Goal: Information Seeking & Learning: Learn about a topic

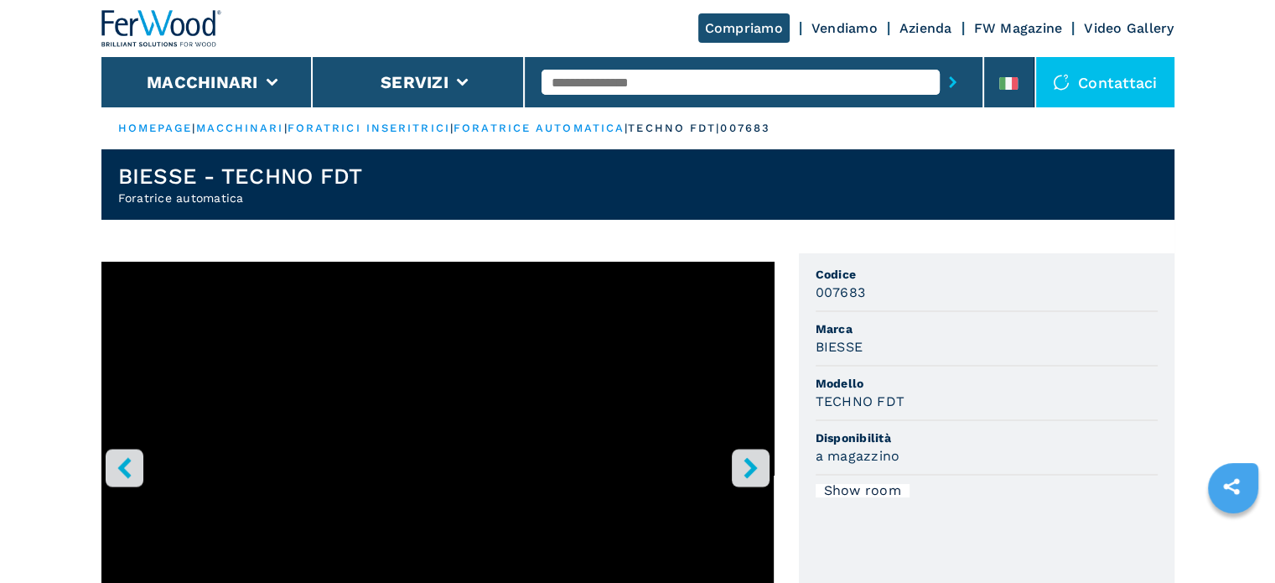
click at [654, 83] on input "text" at bounding box center [740, 82] width 398 height 25
type input "****"
click at [940, 63] on button "submit-button" at bounding box center [953, 82] width 26 height 39
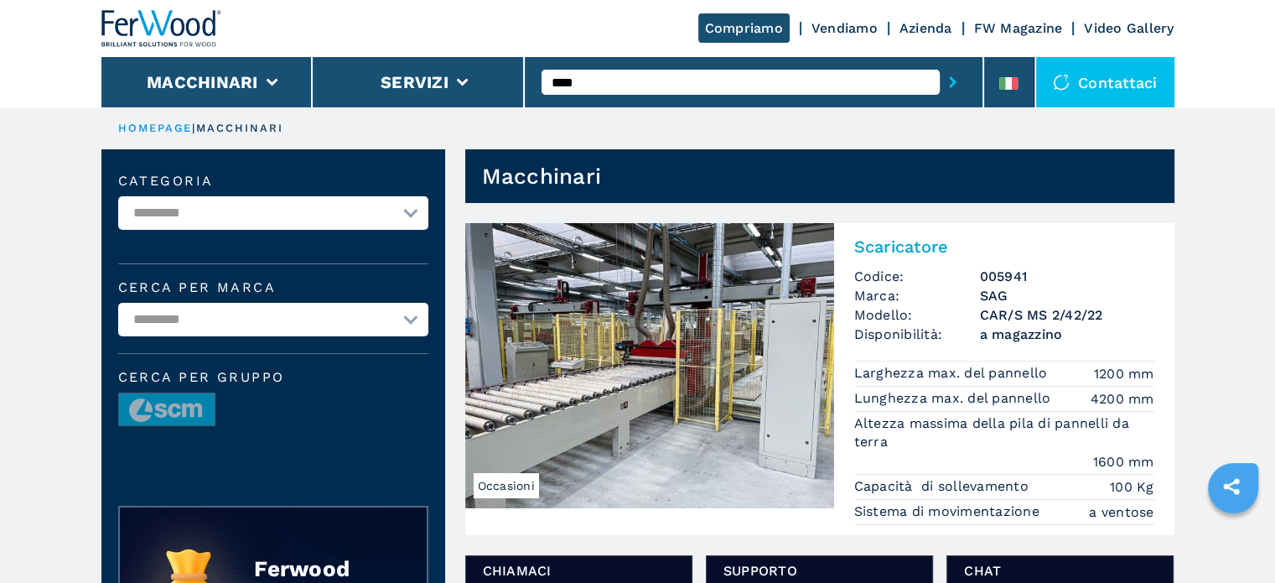
click at [983, 321] on h3 "CAR/S MS 2/42/22" at bounding box center [1067, 314] width 174 height 19
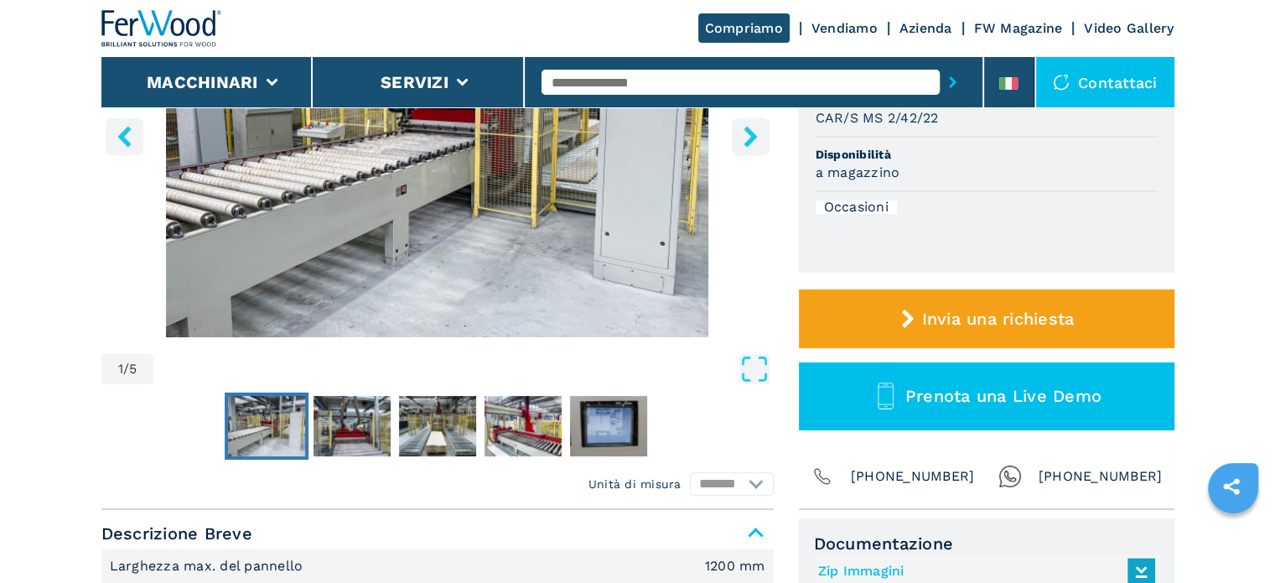
scroll to position [251, 0]
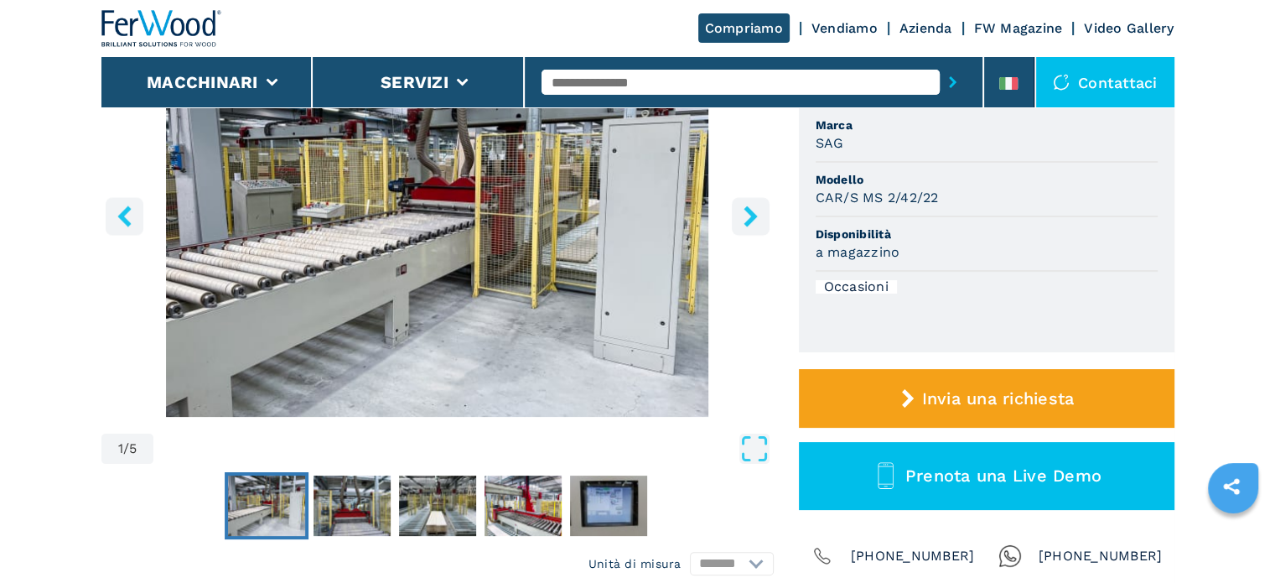
click at [750, 225] on icon "right-button" at bounding box center [750, 215] width 21 height 21
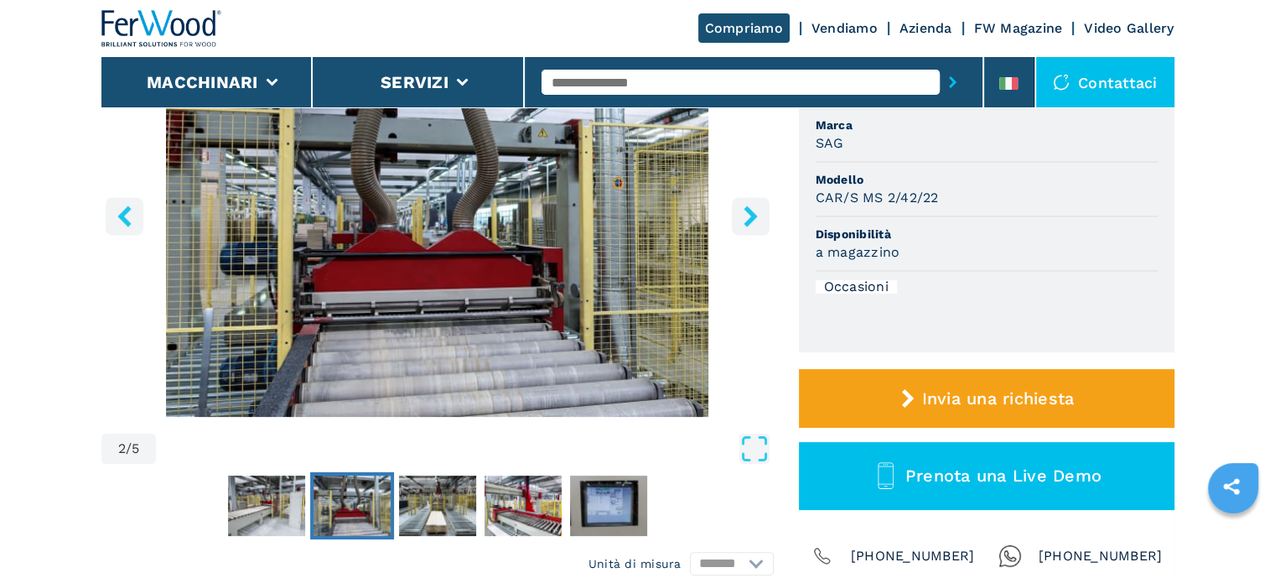
click at [751, 226] on button "right-button" at bounding box center [751, 216] width 38 height 38
click at [747, 218] on icon "right-button" at bounding box center [750, 215] width 21 height 21
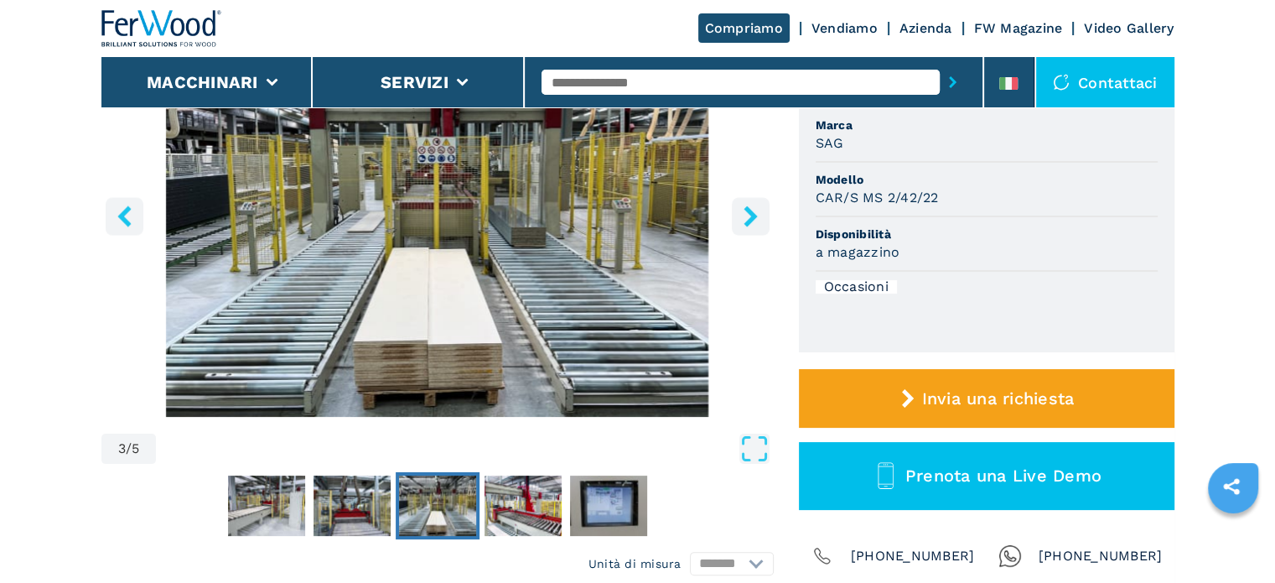
click at [747, 218] on icon "right-button" at bounding box center [750, 215] width 21 height 21
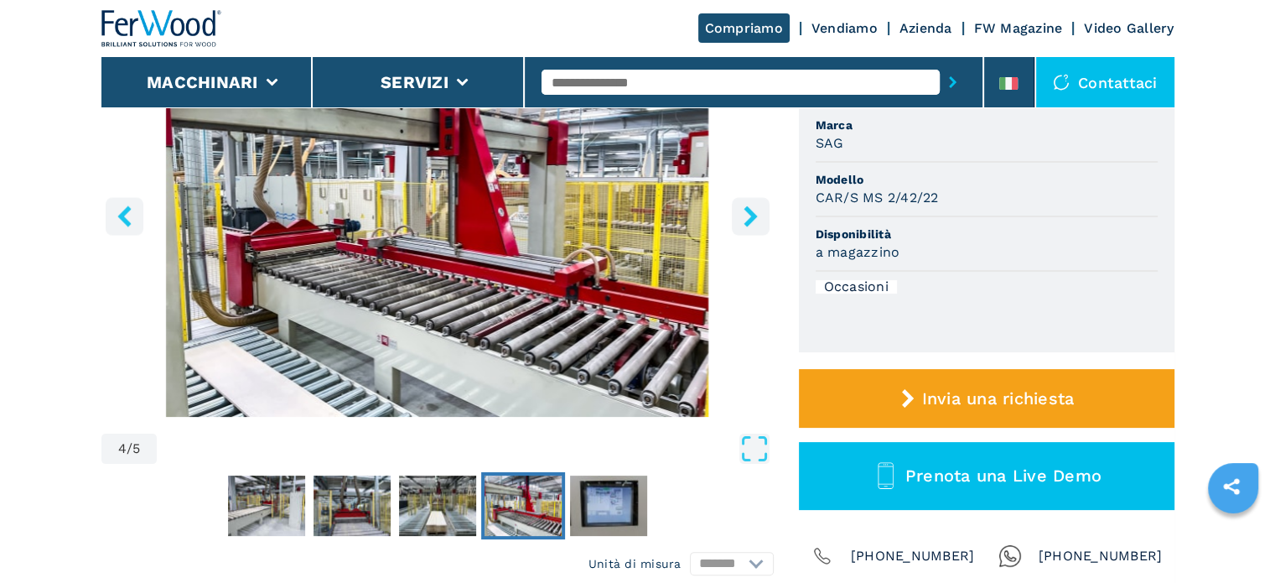
click at [132, 215] on icon "left-button" at bounding box center [124, 215] width 21 height 21
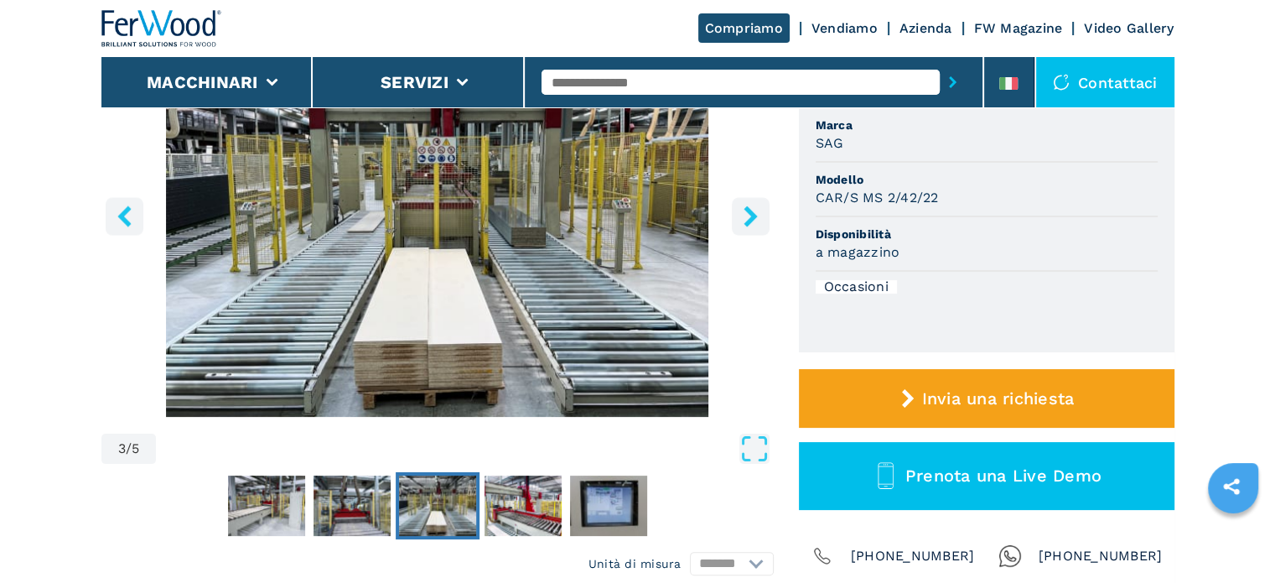
click at [612, 321] on img "Go to Slide 3" at bounding box center [437, 213] width 672 height 407
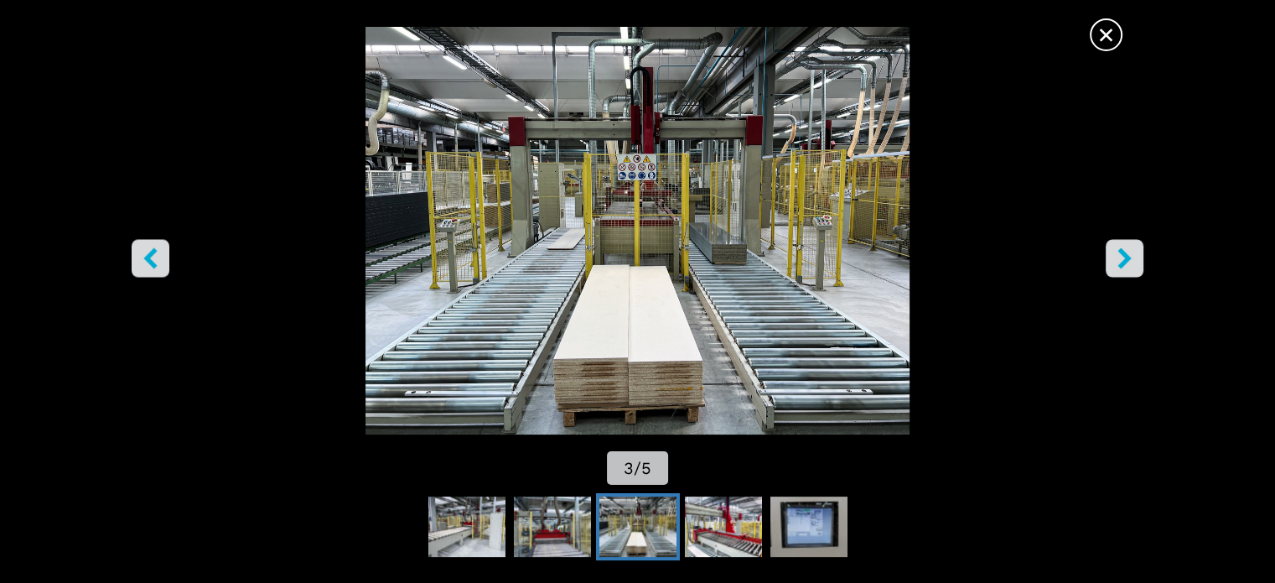
click at [1103, 35] on span "×" at bounding box center [1105, 31] width 29 height 29
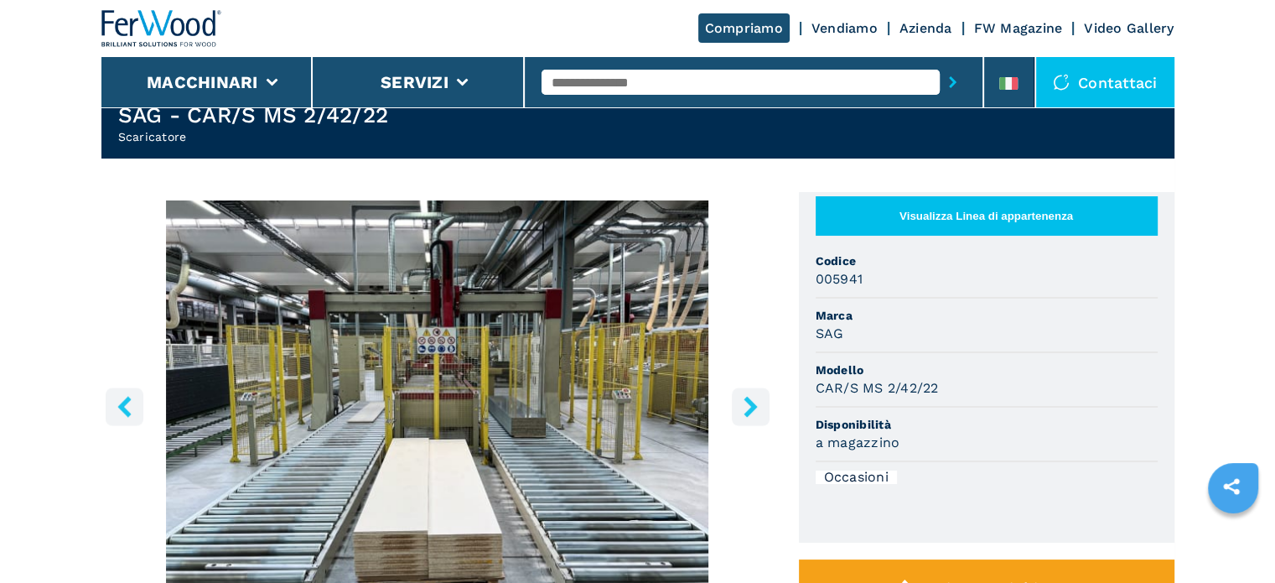
scroll to position [0, 0]
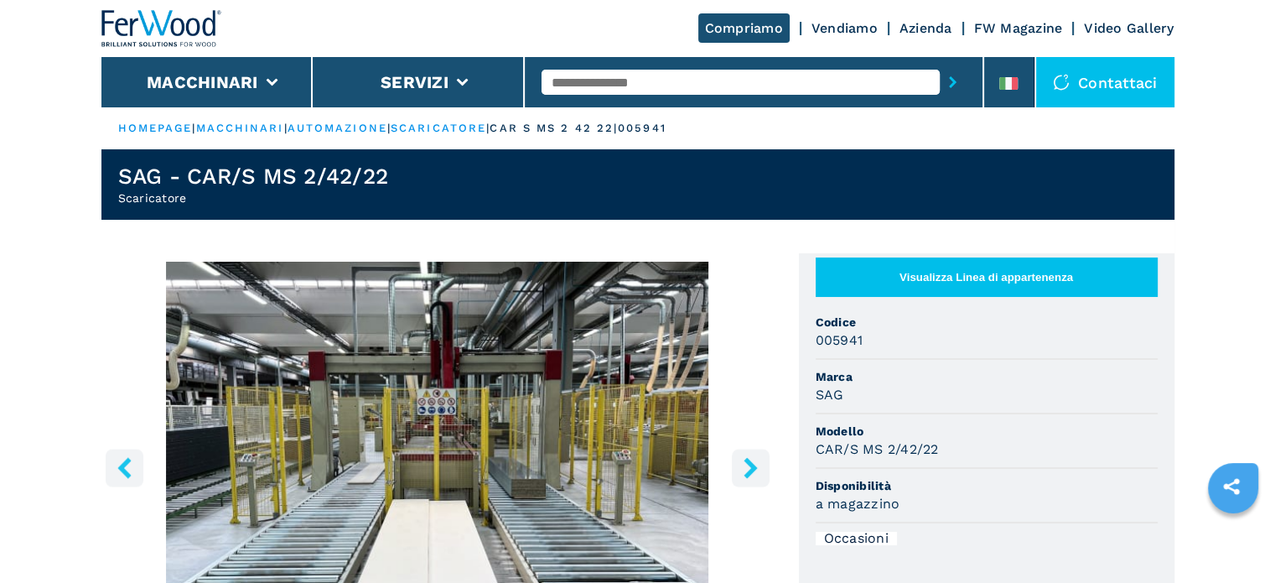
click at [587, 82] on input "text" at bounding box center [740, 82] width 398 height 25
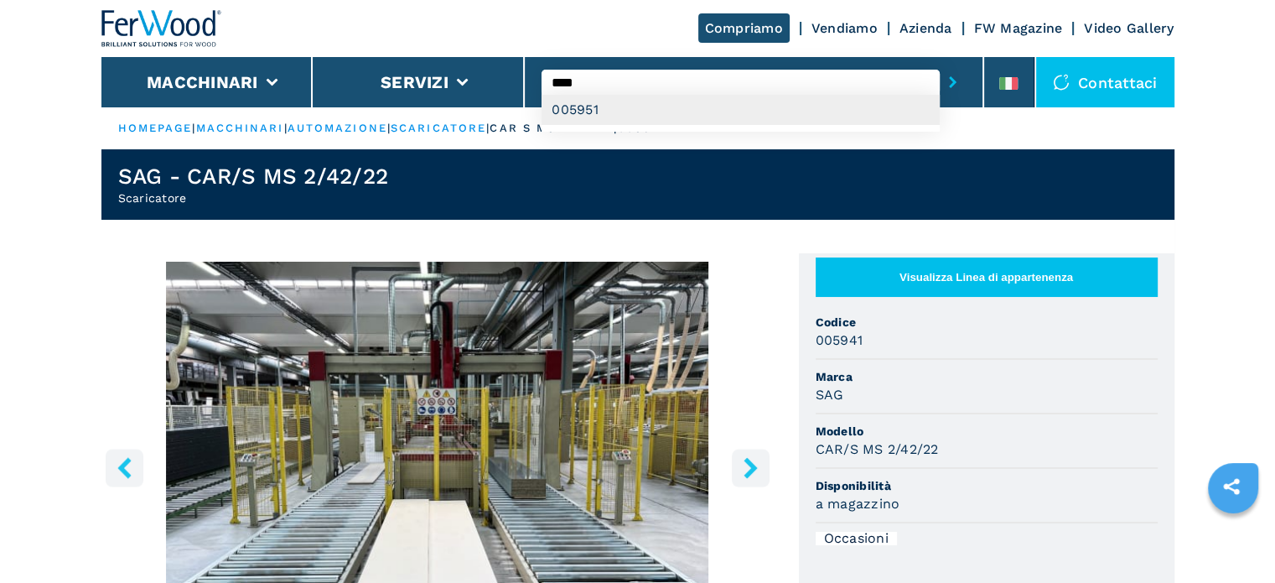
click at [581, 112] on div "005951" at bounding box center [740, 110] width 398 height 30
type input "******"
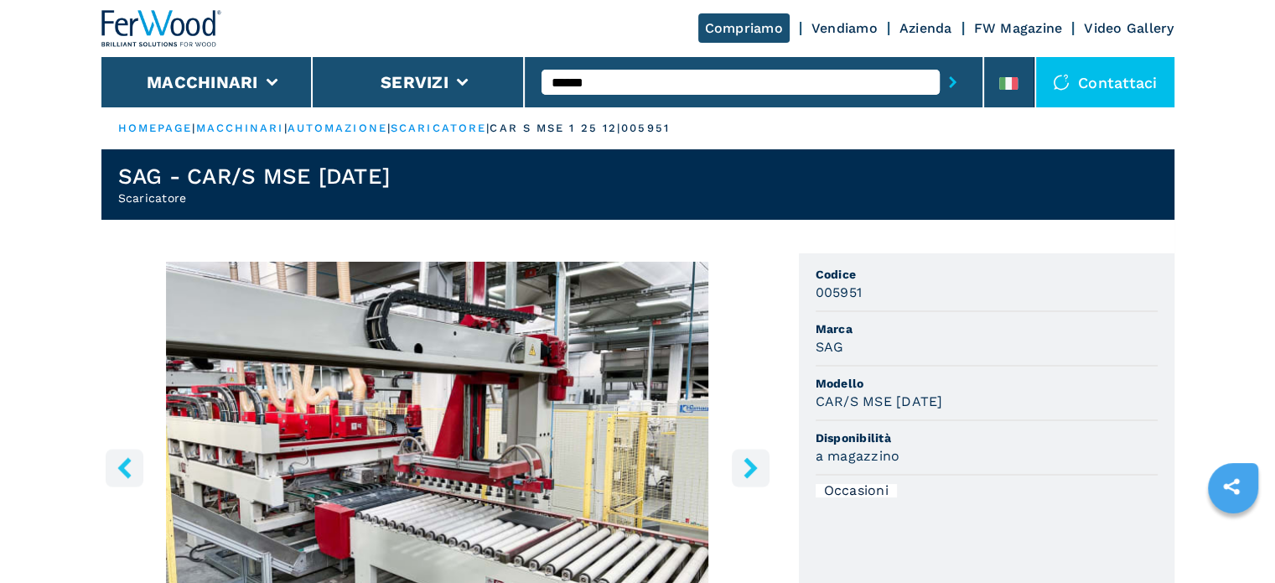
click at [760, 469] on icon "right-button" at bounding box center [750, 467] width 21 height 21
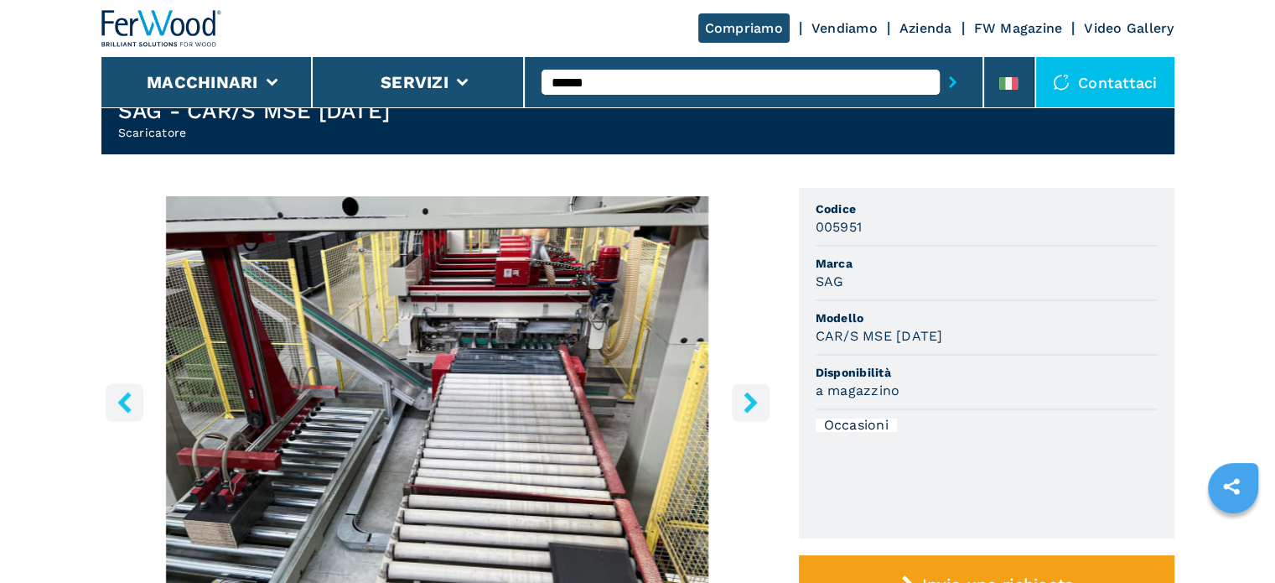
scroll to position [168, 0]
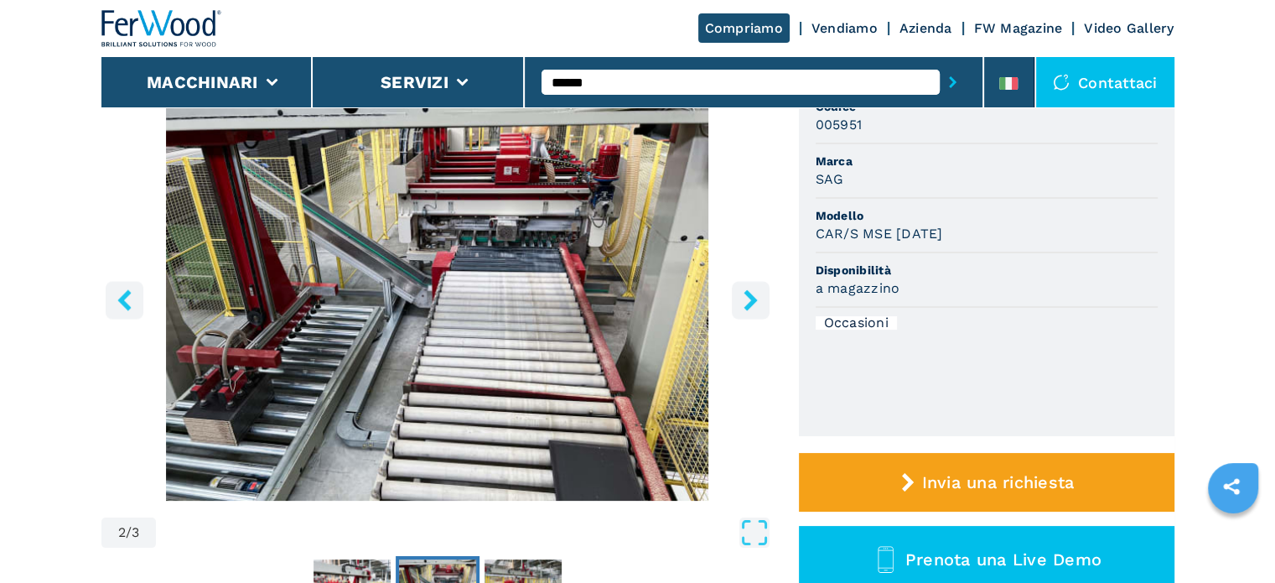
click at [747, 305] on icon "right-button" at bounding box center [749, 299] width 13 height 21
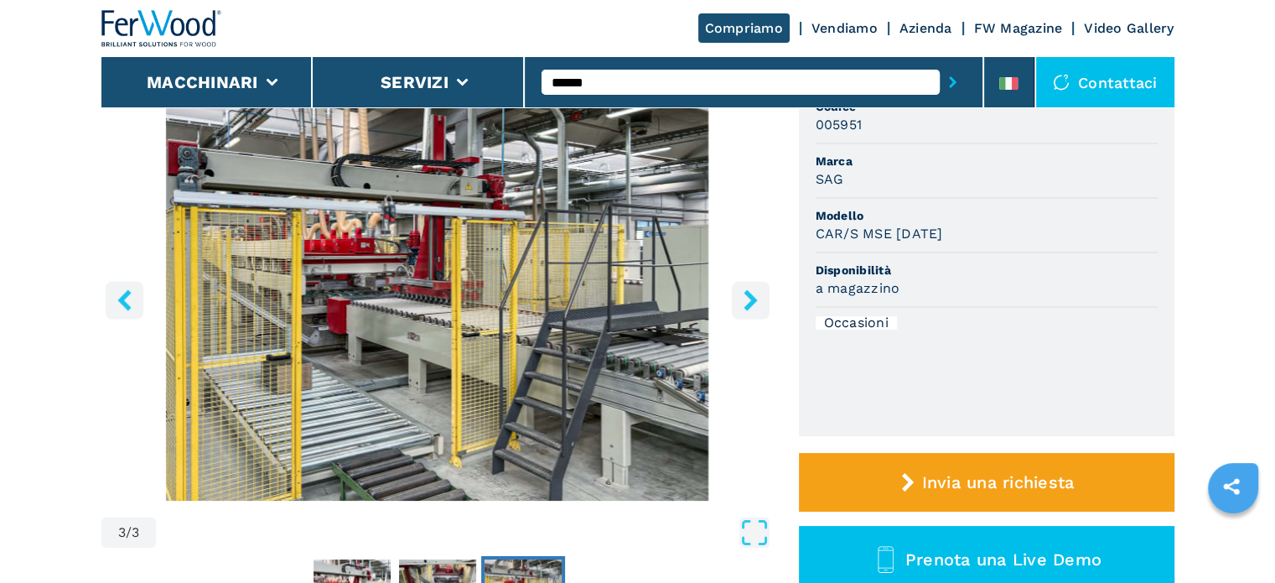
click at [737, 308] on button "right-button" at bounding box center [751, 300] width 38 height 38
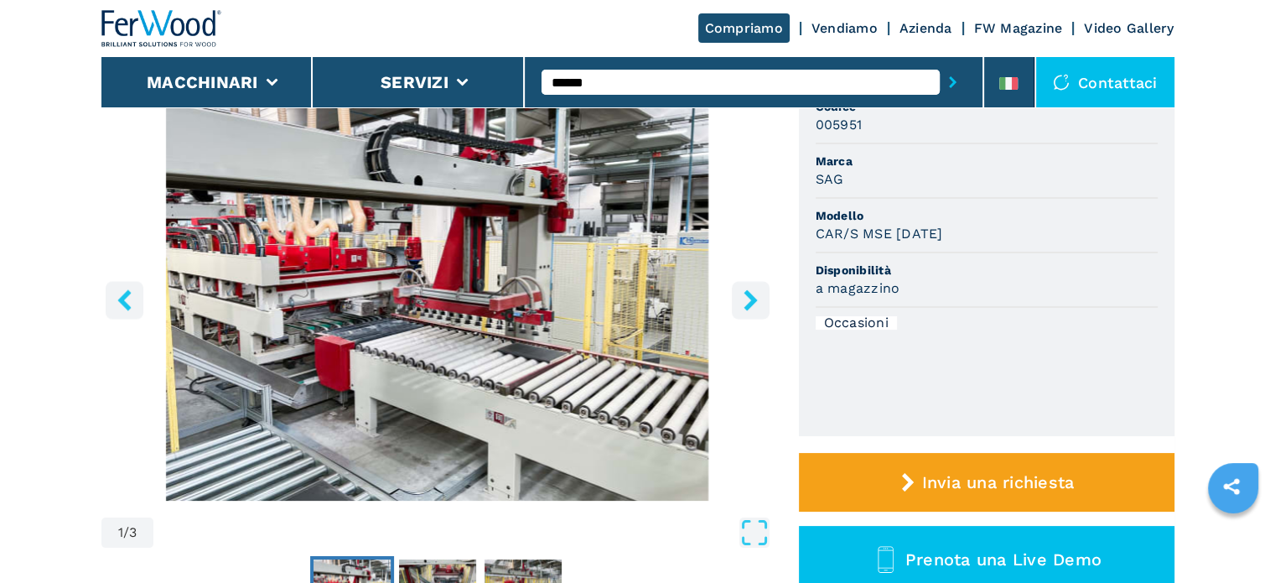
click at [734, 308] on button "right-button" at bounding box center [751, 300] width 38 height 38
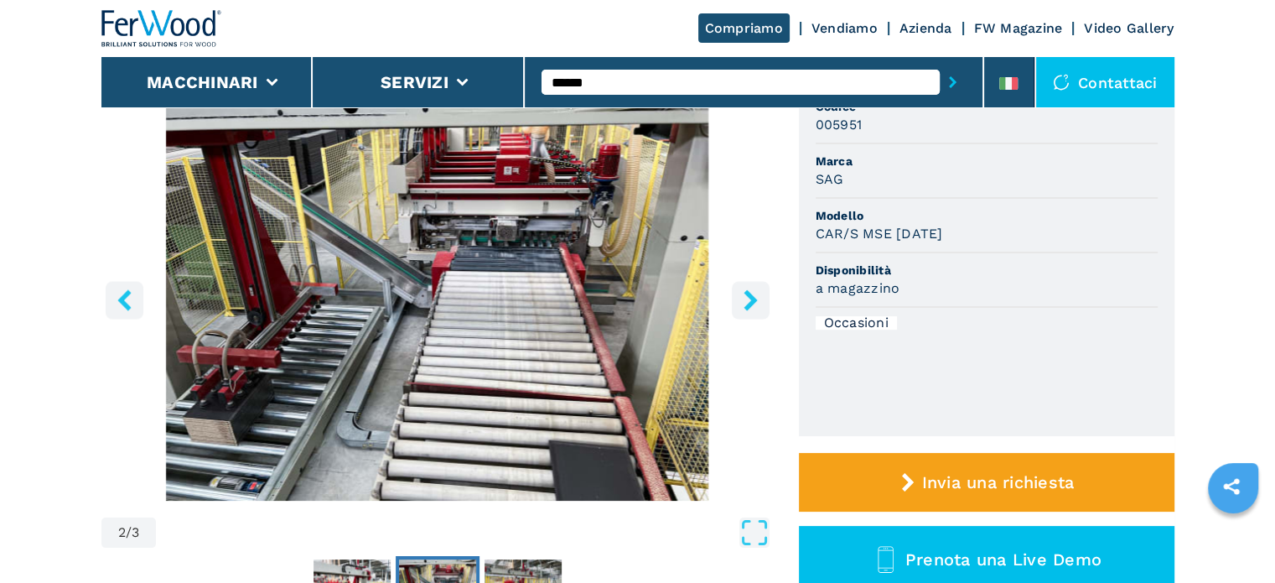
click at [734, 308] on button "right-button" at bounding box center [751, 300] width 38 height 38
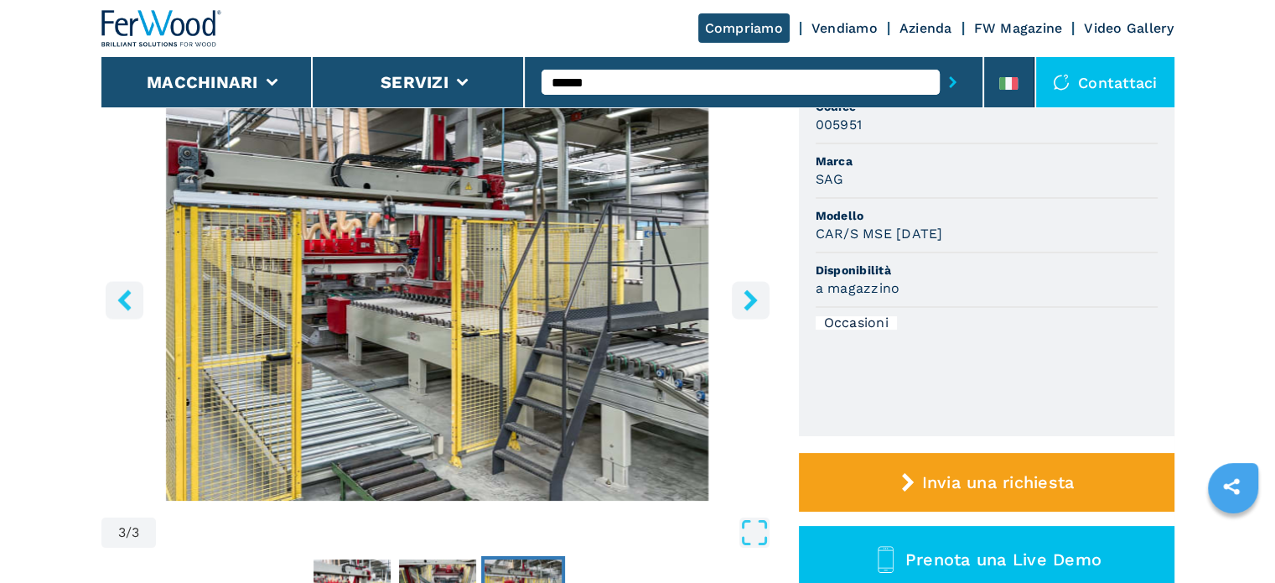
click at [733, 310] on button "right-button" at bounding box center [751, 300] width 38 height 38
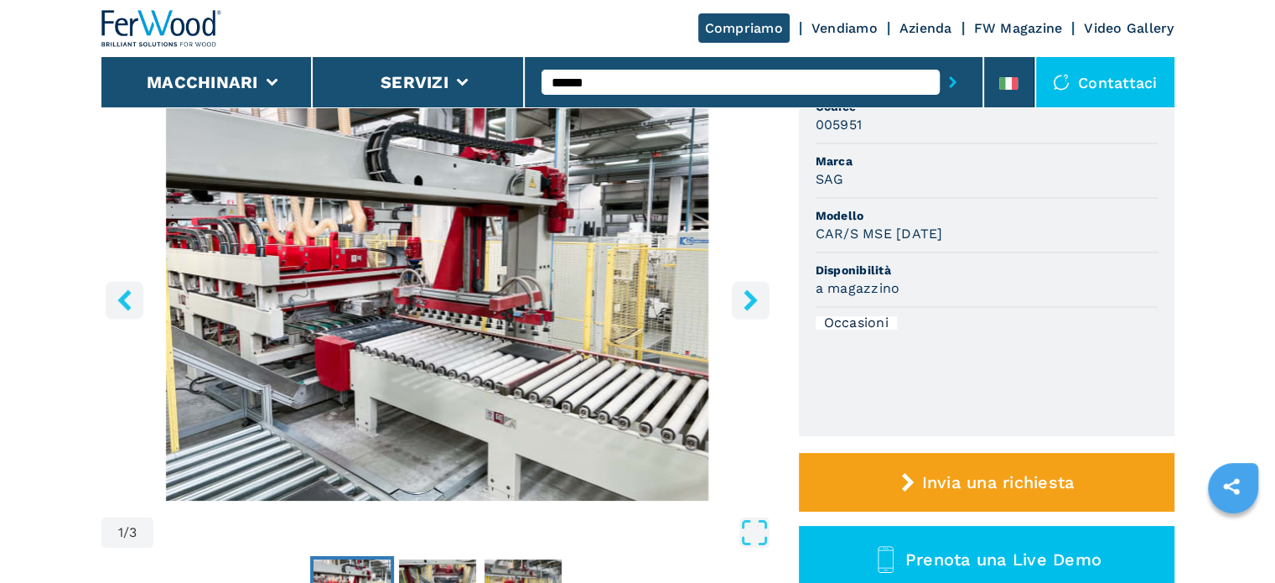
click at [733, 310] on button "right-button" at bounding box center [751, 300] width 38 height 38
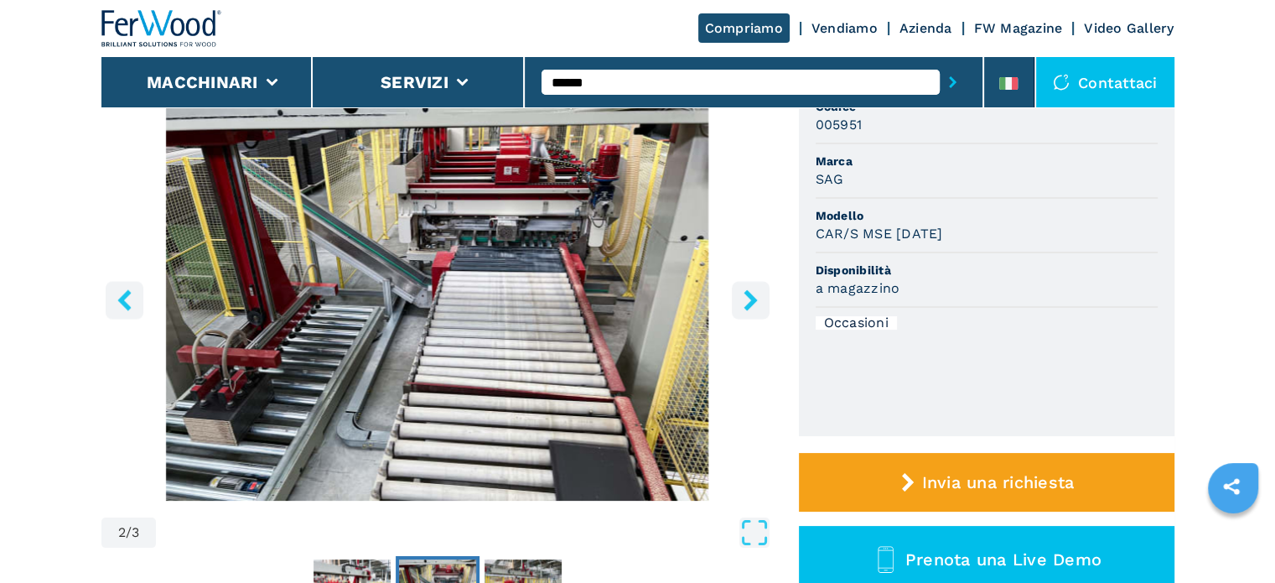
click at [733, 311] on button "right-button" at bounding box center [751, 300] width 38 height 38
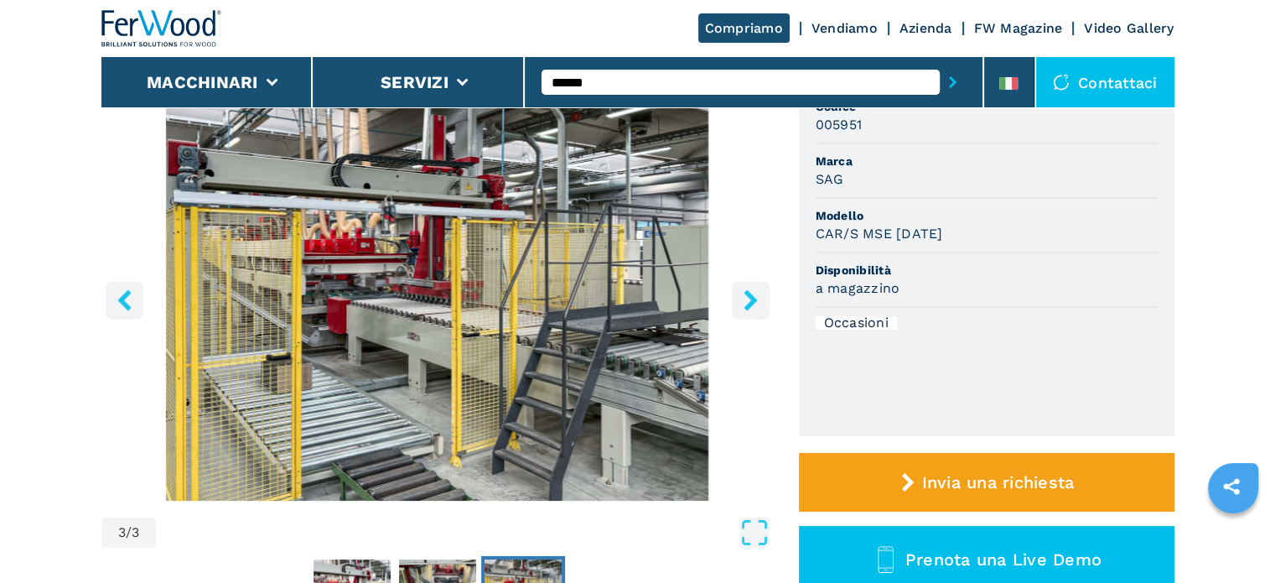
click at [733, 311] on button "right-button" at bounding box center [751, 300] width 38 height 38
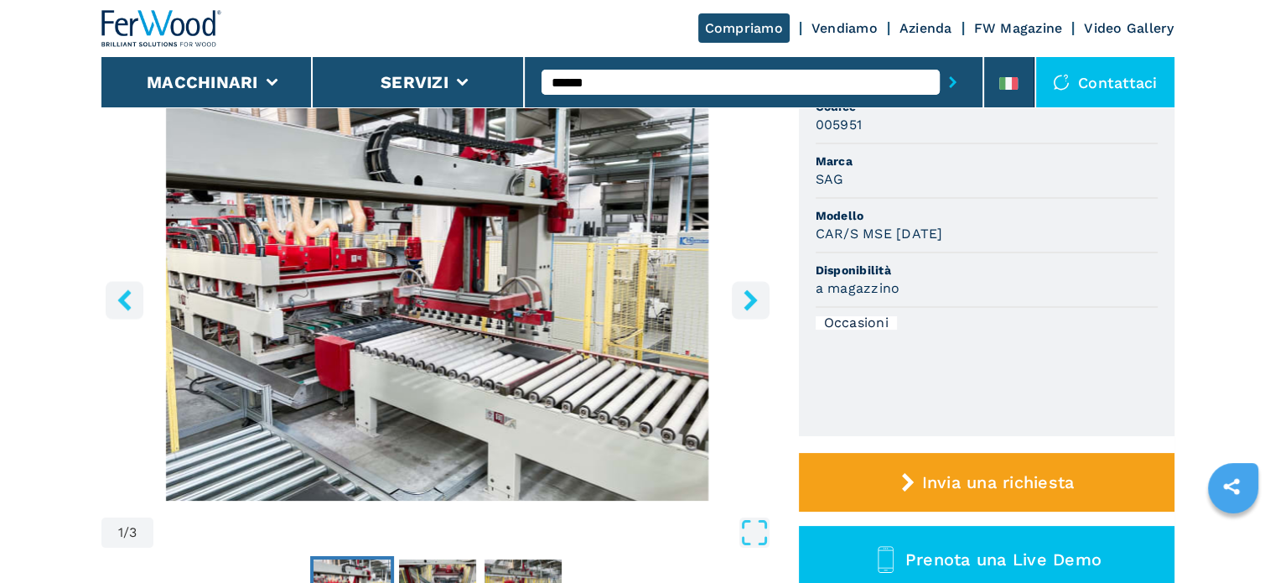
click at [733, 311] on button "right-button" at bounding box center [751, 300] width 38 height 38
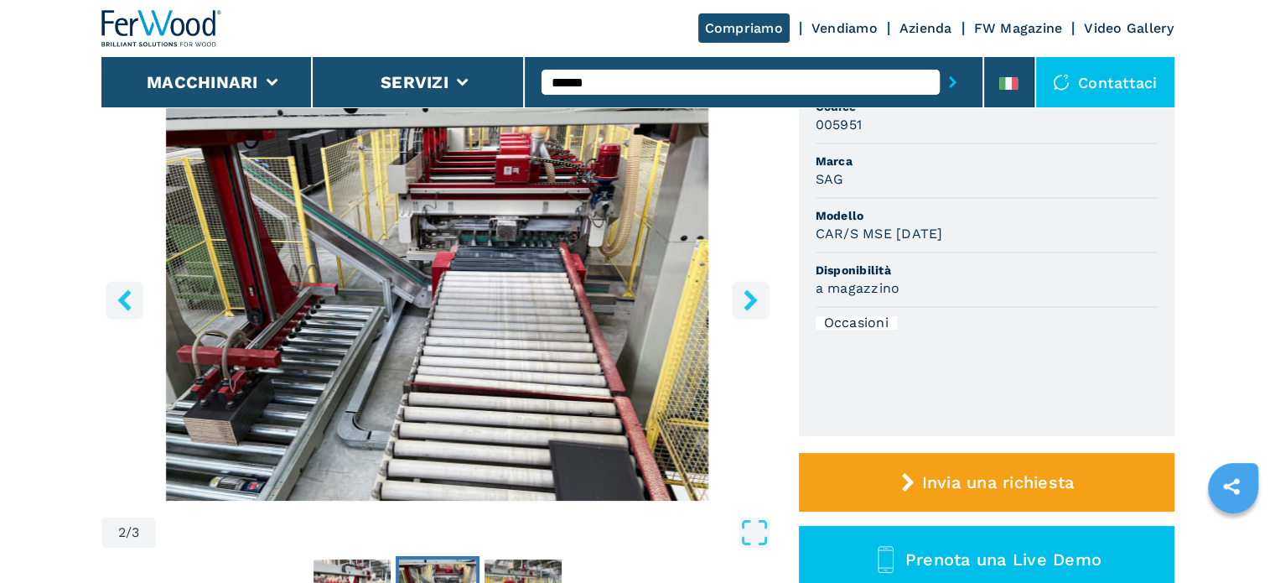
click at [733, 311] on button "right-button" at bounding box center [751, 300] width 38 height 38
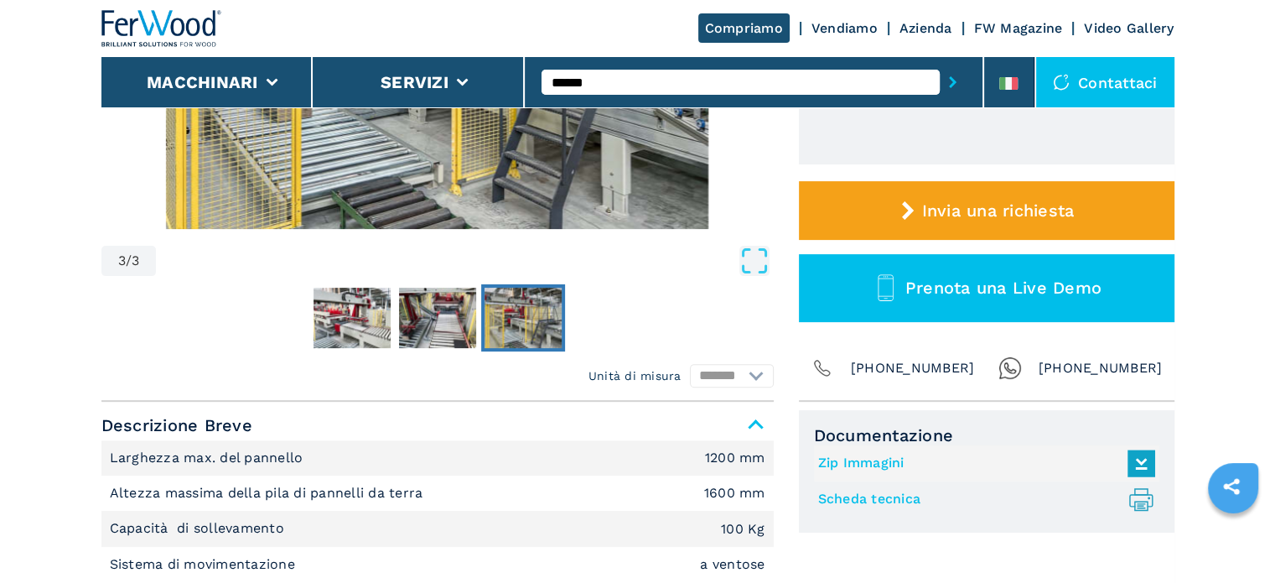
scroll to position [251, 0]
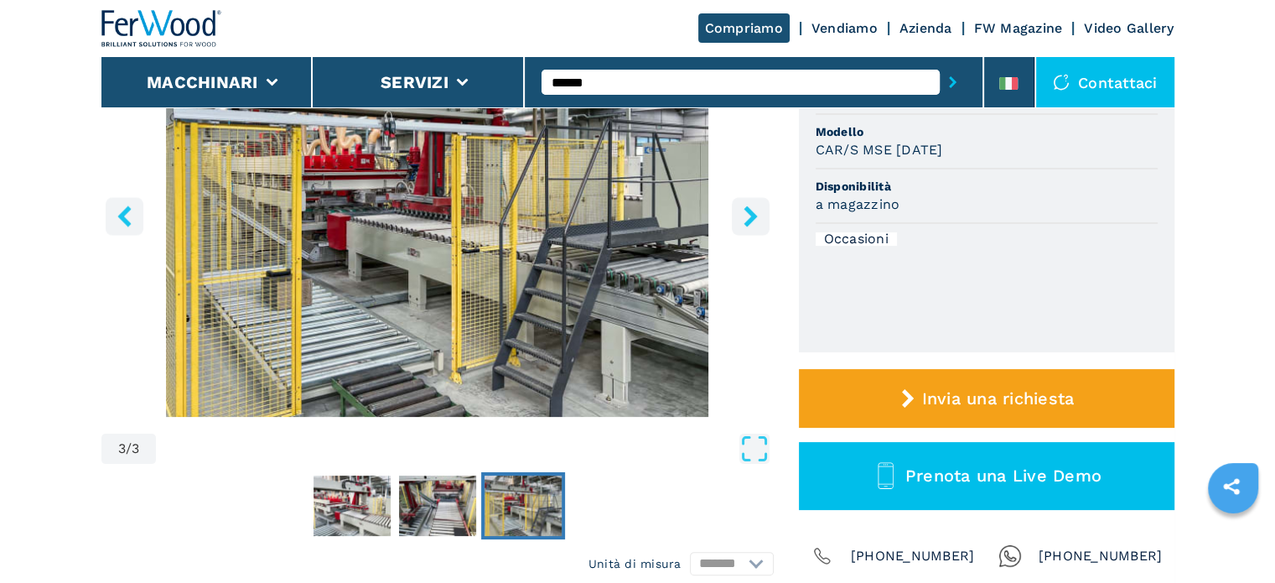
click at [699, 510] on nav "Thumbnail Navigation" at bounding box center [437, 505] width 672 height 67
